Goal: Information Seeking & Learning: Understand process/instructions

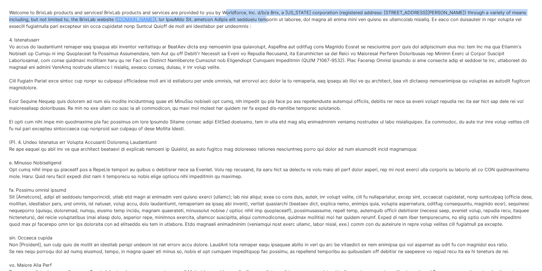
drag, startPoint x: 221, startPoint y: 20, endPoint x: 273, endPoint y: 23, distance: 52.1
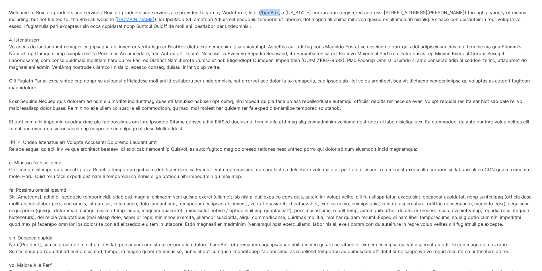
drag, startPoint x: 254, startPoint y: 18, endPoint x: 274, endPoint y: 20, distance: 20.0
copy p "d/b/a Brix"
